Goal: Check status: Check status

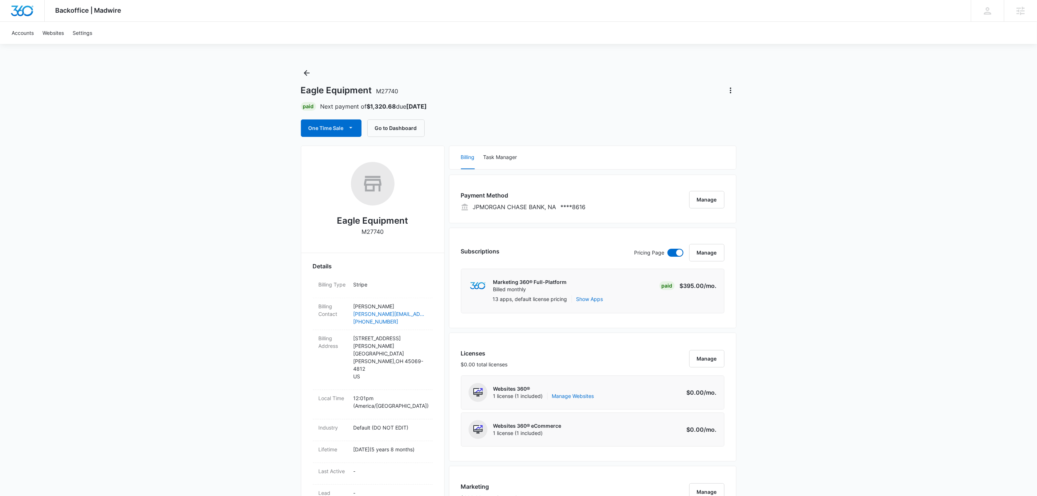
click at [900, 168] on div "Backoffice | Madwire Apps Settings [PERSON_NAME] [PERSON_NAME][EMAIL_ADDRESS][P…" at bounding box center [518, 463] width 1037 height 927
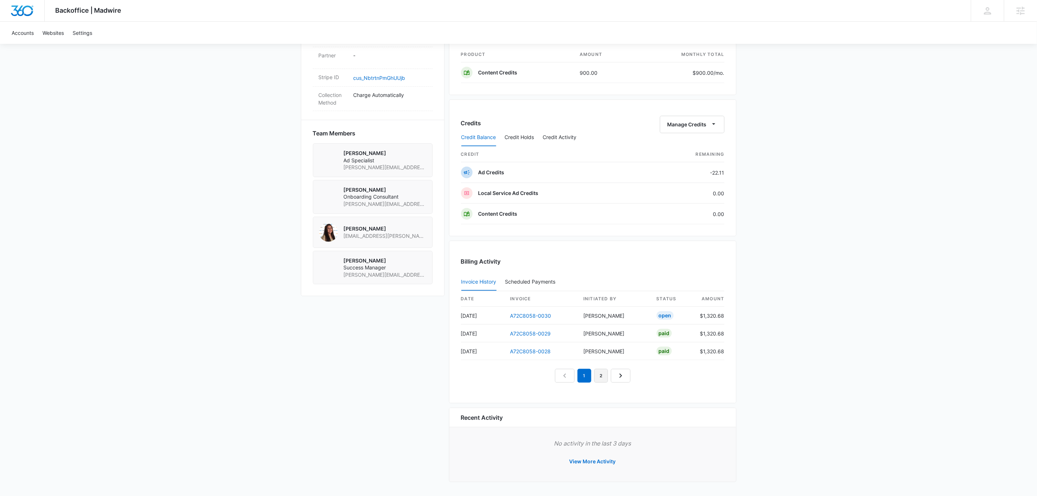
scroll to position [466, 0]
click at [597, 376] on link "2" at bounding box center [601, 376] width 14 height 14
click at [539, 333] on link "A72C8058-0026" at bounding box center [530, 333] width 41 height 6
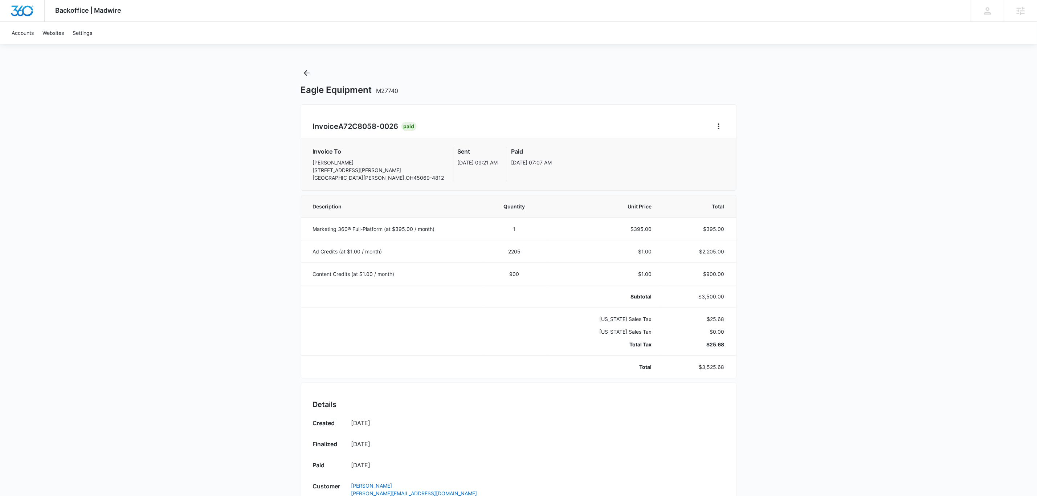
click at [1011, 117] on div "Backoffice | Madwire Apps Settings [PERSON_NAME] [PERSON_NAME][EMAIL_ADDRESS][P…" at bounding box center [518, 367] width 1037 height 734
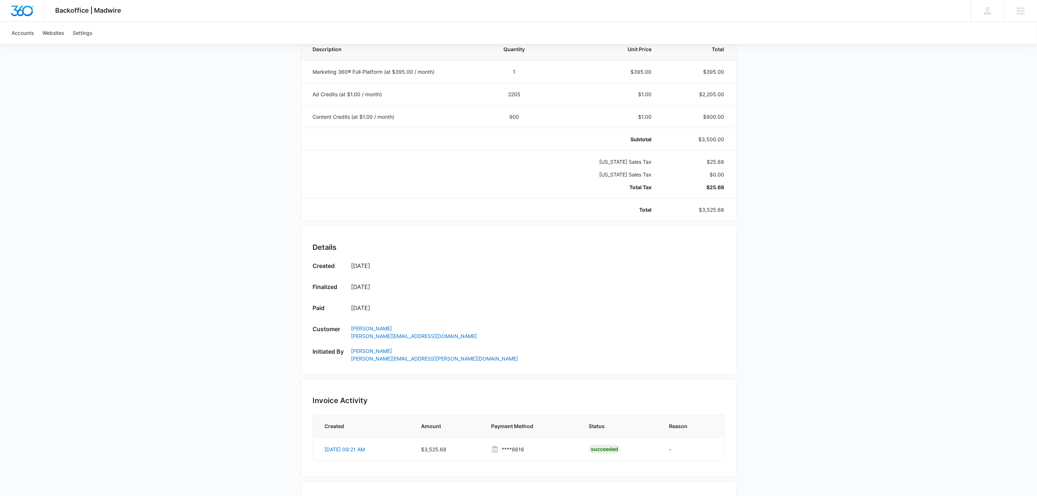
scroll to position [163, 0]
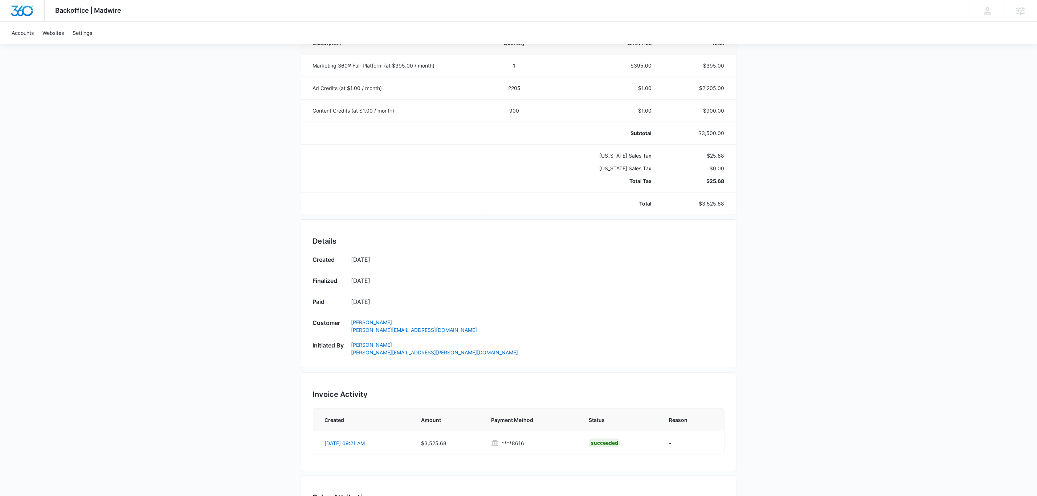
click at [3, 87] on div "Backoffice | Madwire Apps Settings [PERSON_NAME] [PERSON_NAME][EMAIL_ADDRESS][P…" at bounding box center [518, 204] width 1037 height 734
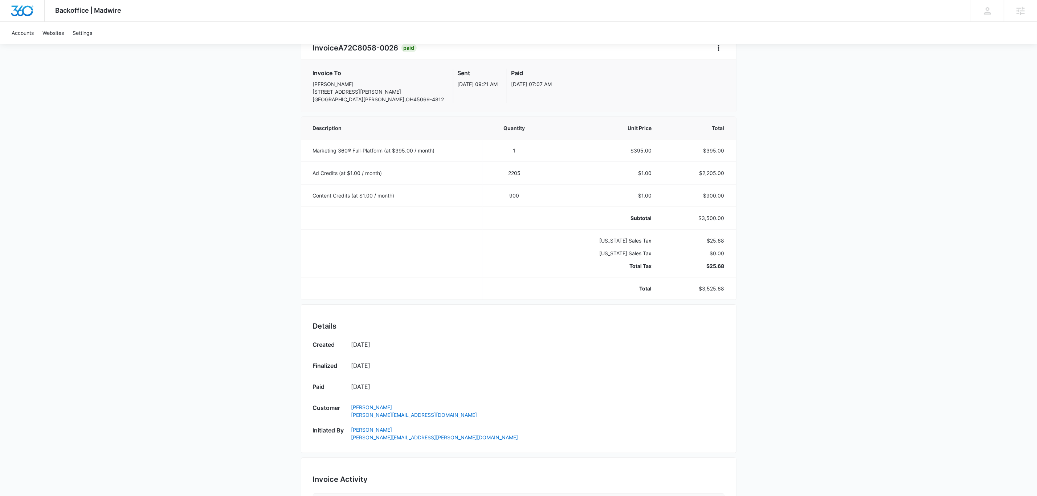
scroll to position [0, 0]
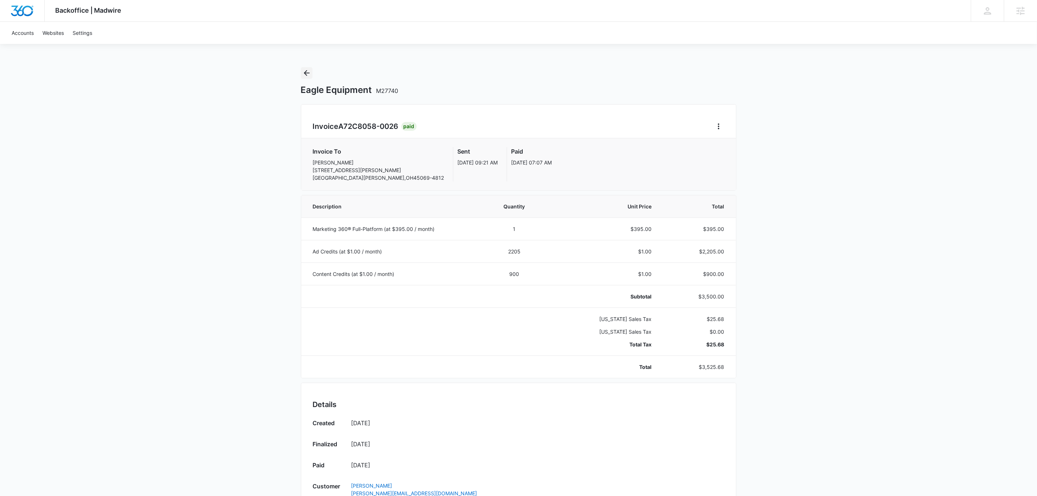
click at [311, 70] on icon "Back" at bounding box center [306, 73] width 9 height 9
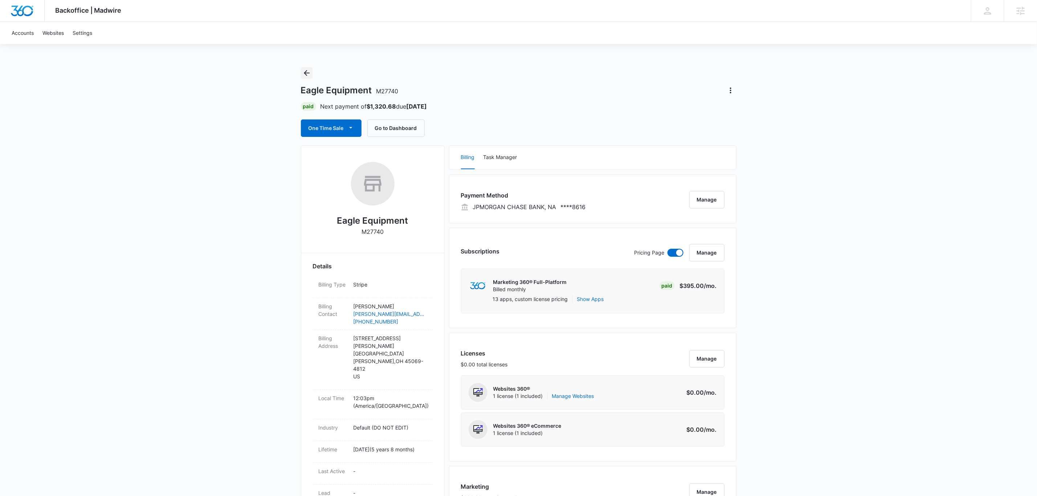
click at [311, 67] on button "Back" at bounding box center [307, 73] width 12 height 12
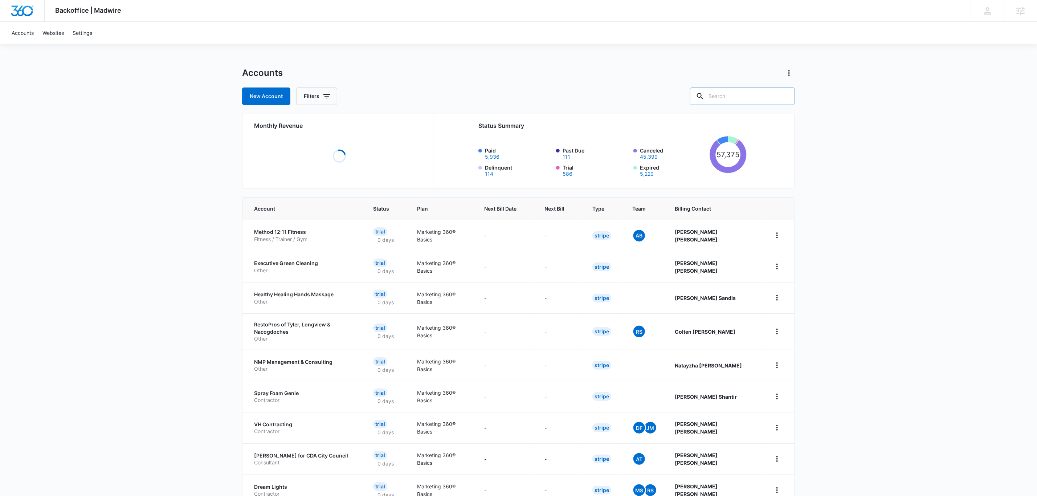
click at [725, 97] on input "text" at bounding box center [742, 95] width 105 height 17
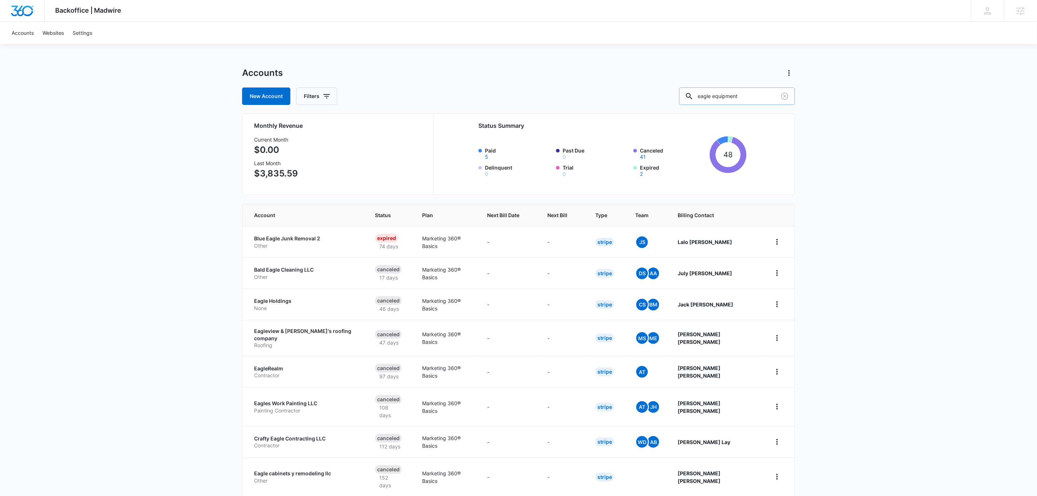
type input "eagle equipment"
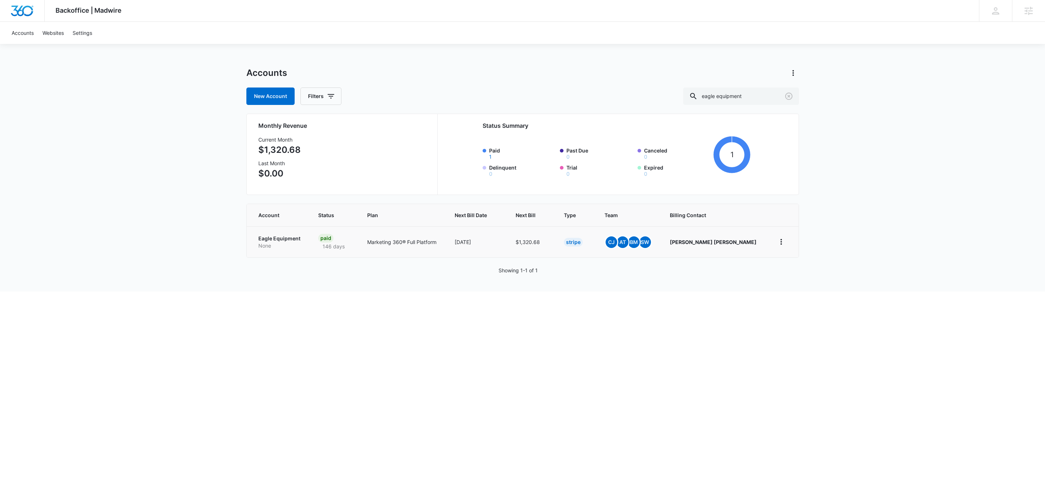
click at [280, 235] on p "Eagle Equipment" at bounding box center [279, 238] width 43 height 7
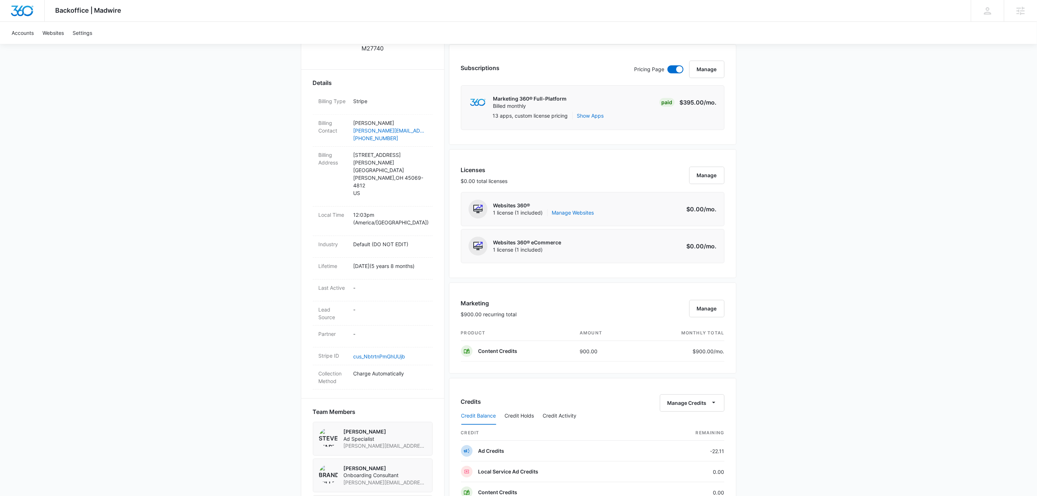
scroll to position [327, 0]
